Goal: Check status: Check status

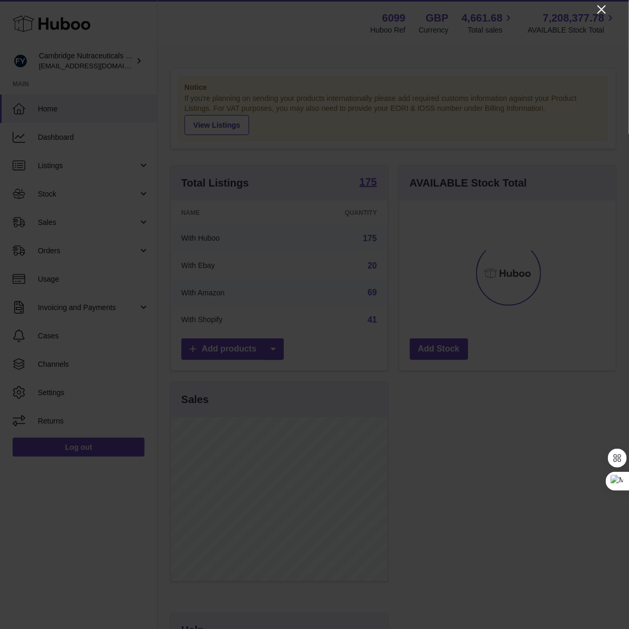
click at [601, 8] on icon "Close" at bounding box center [601, 9] width 13 height 13
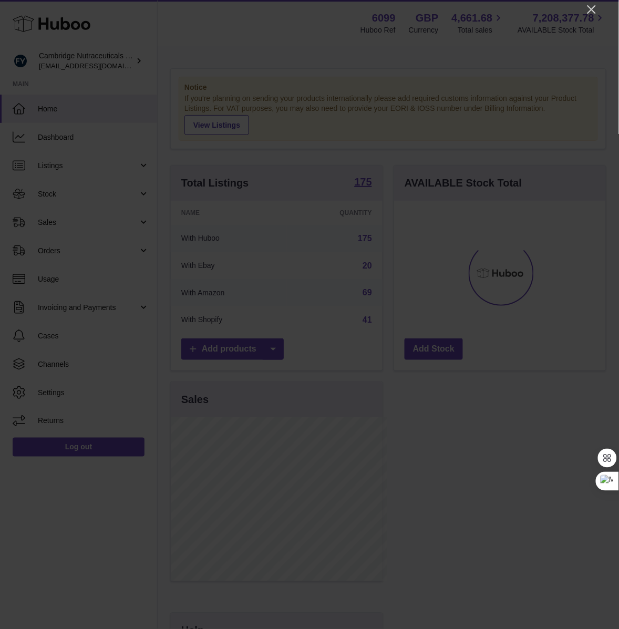
scroll to position [525072, 525025]
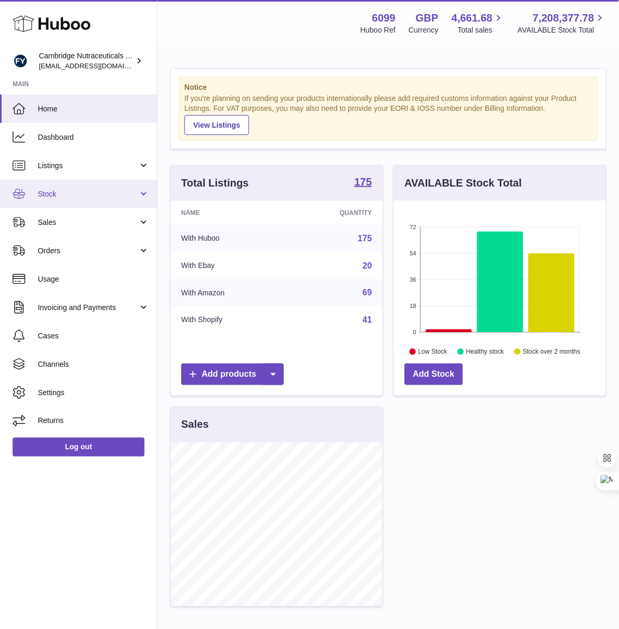
click at [64, 188] on link "Stock" at bounding box center [78, 194] width 157 height 28
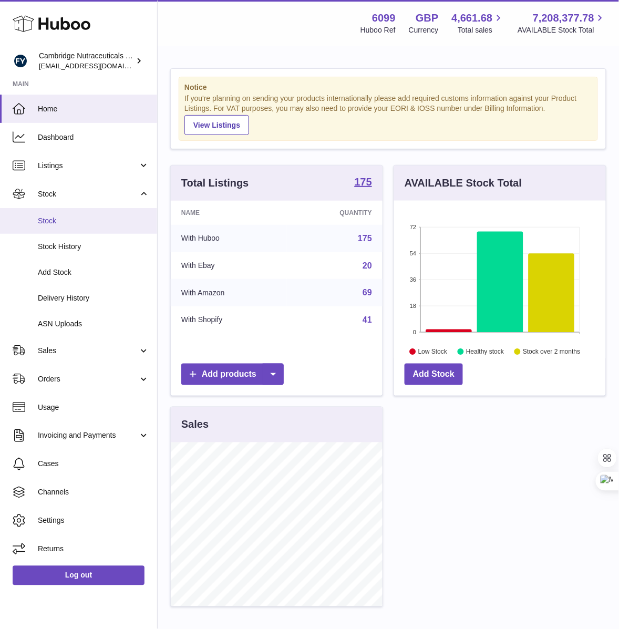
click at [56, 218] on span "Stock" at bounding box center [93, 221] width 111 height 10
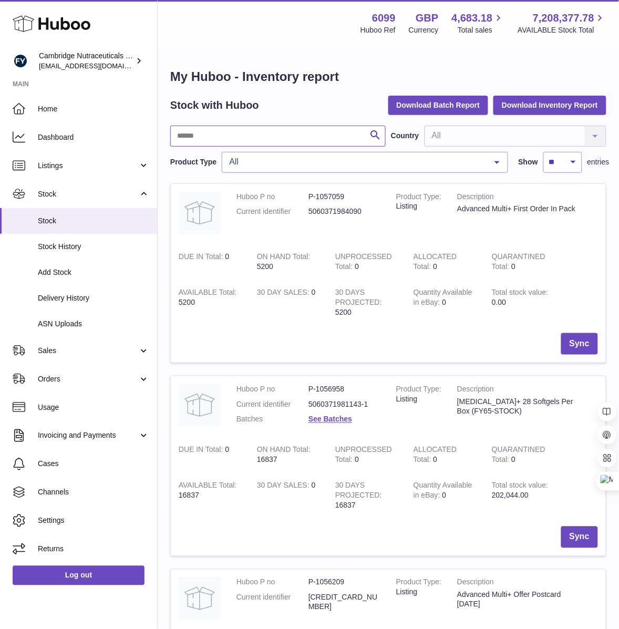
click at [213, 143] on input "text" at bounding box center [277, 136] width 215 height 21
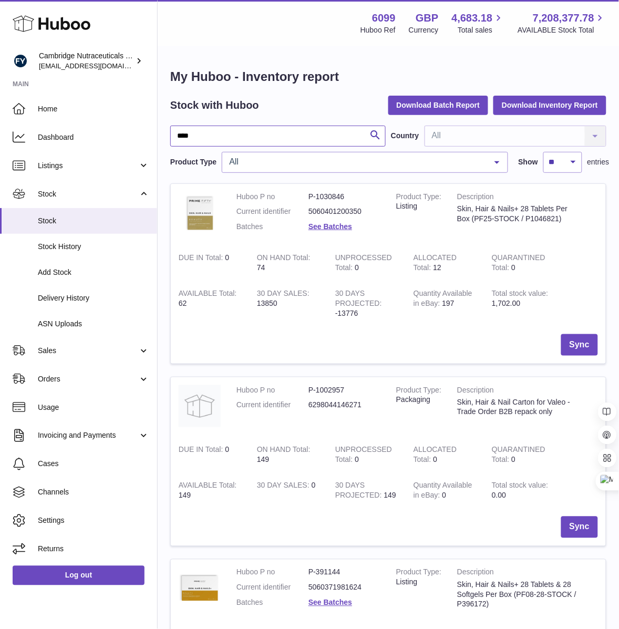
type input "****"
click at [319, 220] on dl "Huboo P no P-1030846 Current identifier 5060401200350 Batches See Batches" at bounding box center [308, 215] width 144 height 46
click at [321, 224] on link "See Batches" at bounding box center [330, 226] width 44 height 8
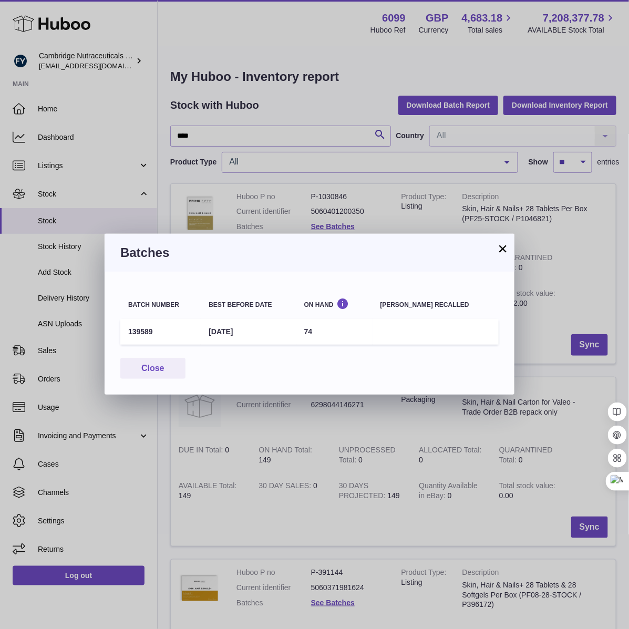
click at [496, 248] on button "×" at bounding box center [502, 248] width 13 height 13
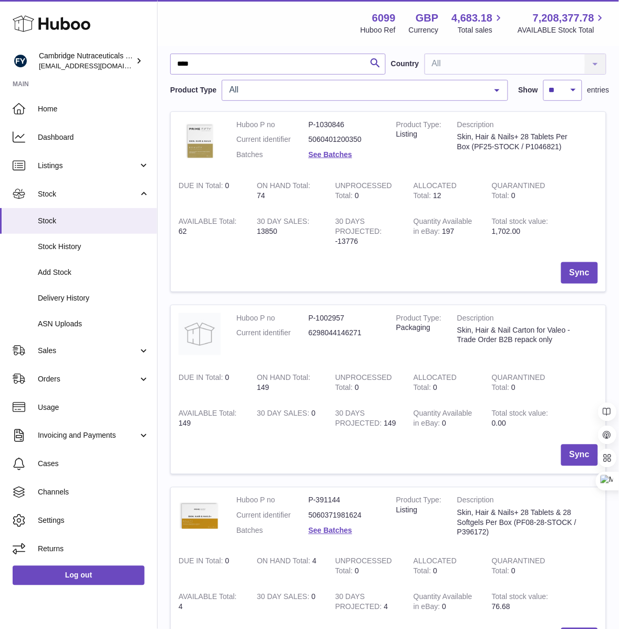
scroll to position [197, 0]
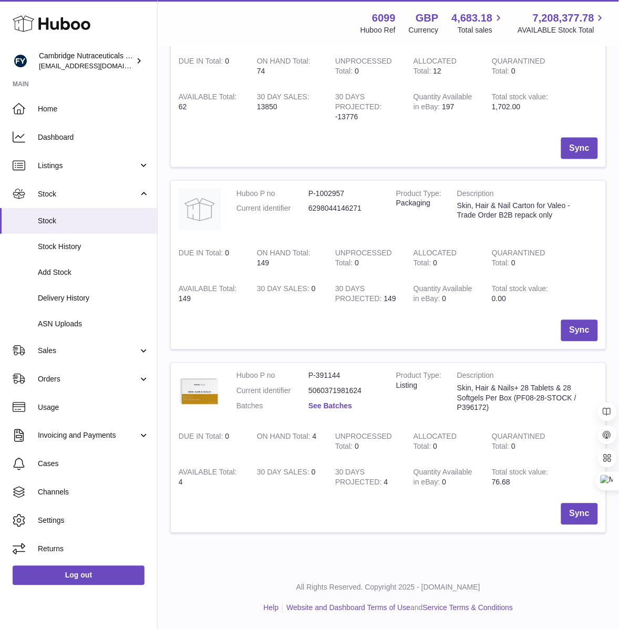
click at [332, 406] on link "See Batches" at bounding box center [330, 406] width 44 height 8
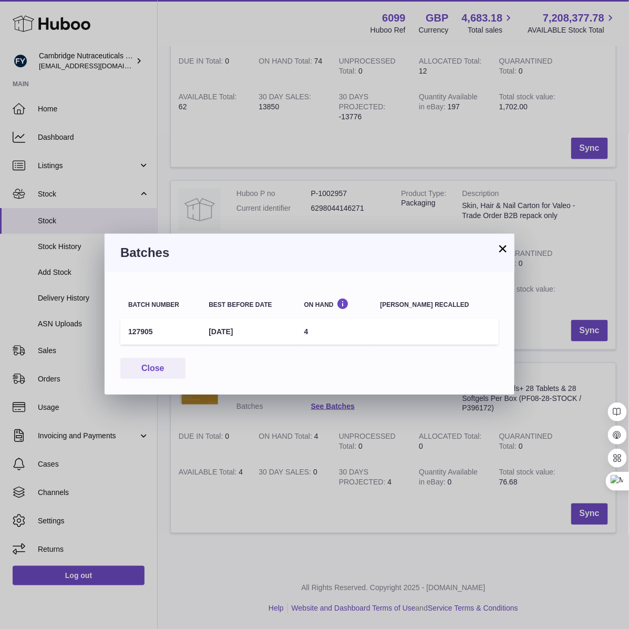
click at [503, 243] on button "×" at bounding box center [502, 248] width 13 height 13
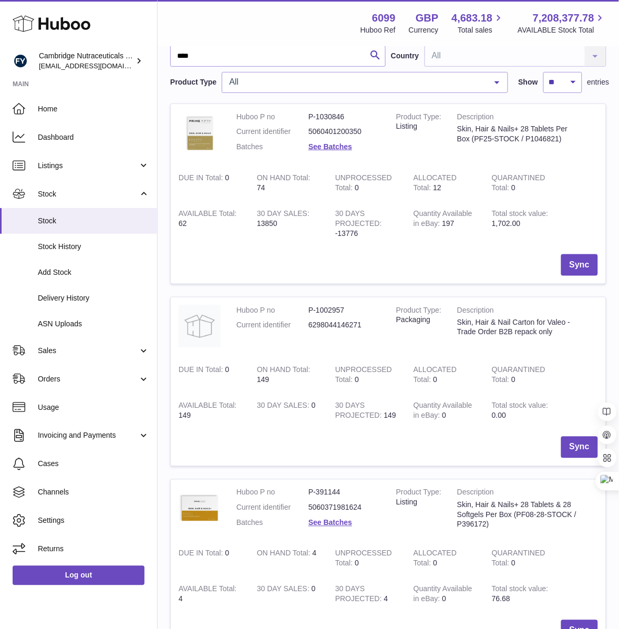
scroll to position [0, 0]
